Goal: Task Accomplishment & Management: Use online tool/utility

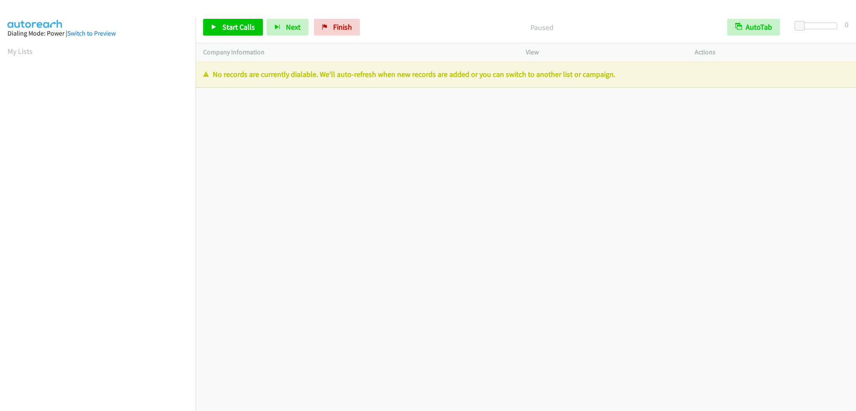
click at [308, 22] on div "Start Calls Pause Next Finish" at bounding box center [283, 27] width 160 height 17
click at [323, 22] on link "Finish" at bounding box center [337, 27] width 46 height 17
click at [338, 26] on span "Finish" at bounding box center [342, 27] width 19 height 10
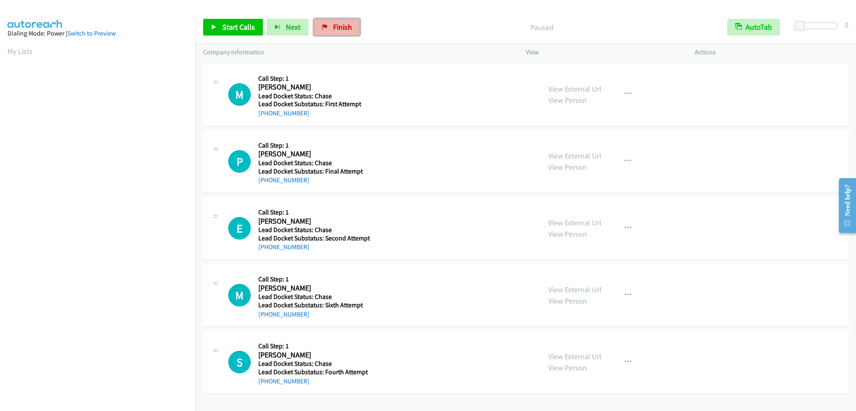
click at [336, 26] on span "Finish" at bounding box center [342, 27] width 19 height 10
click at [346, 28] on span "Finish" at bounding box center [342, 27] width 19 height 10
